Goal: Transaction & Acquisition: Obtain resource

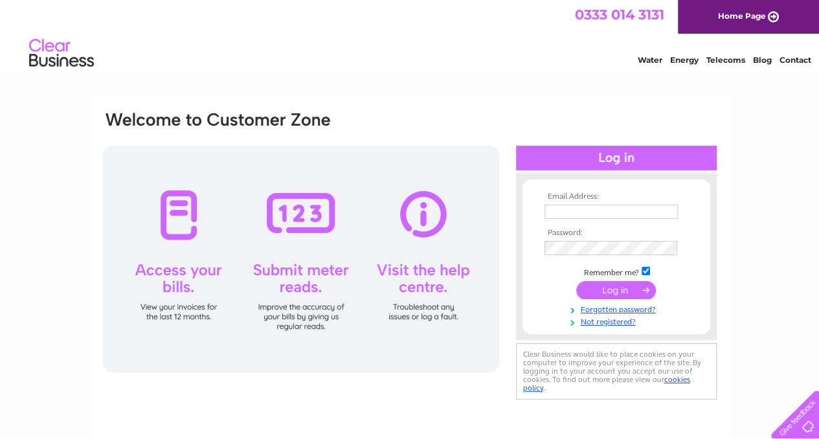
type input "mark.crawshaw@live.co.uk"
click at [590, 292] on input "submit" at bounding box center [616, 290] width 80 height 18
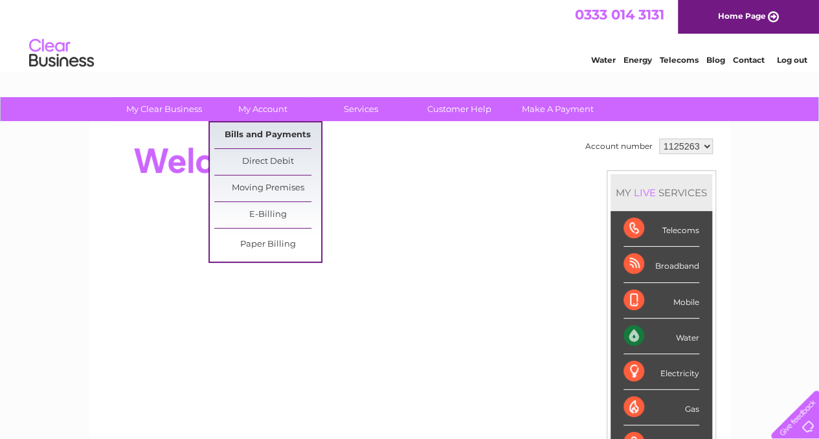
click at [272, 139] on link "Bills and Payments" at bounding box center [267, 135] width 107 height 26
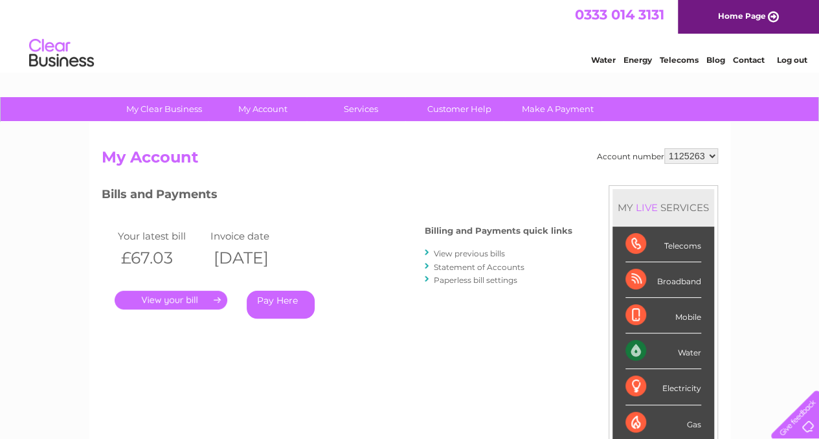
click at [202, 294] on link "." at bounding box center [171, 300] width 113 height 19
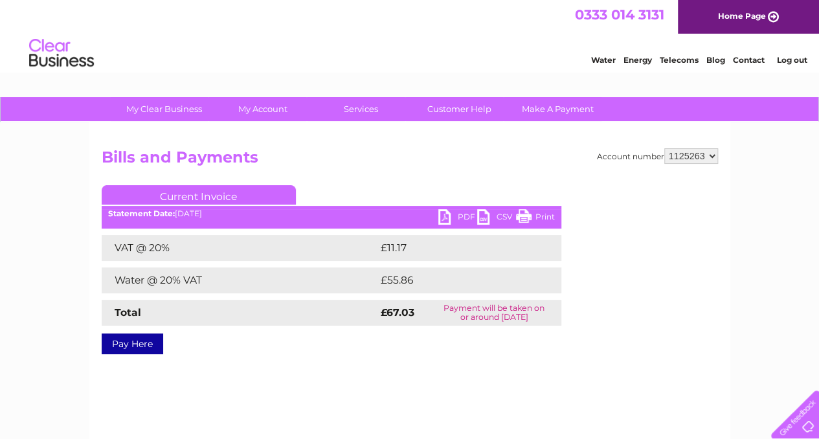
click at [461, 212] on link "PDF" at bounding box center [457, 218] width 39 height 19
